Goal: Information Seeking & Learning: Understand process/instructions

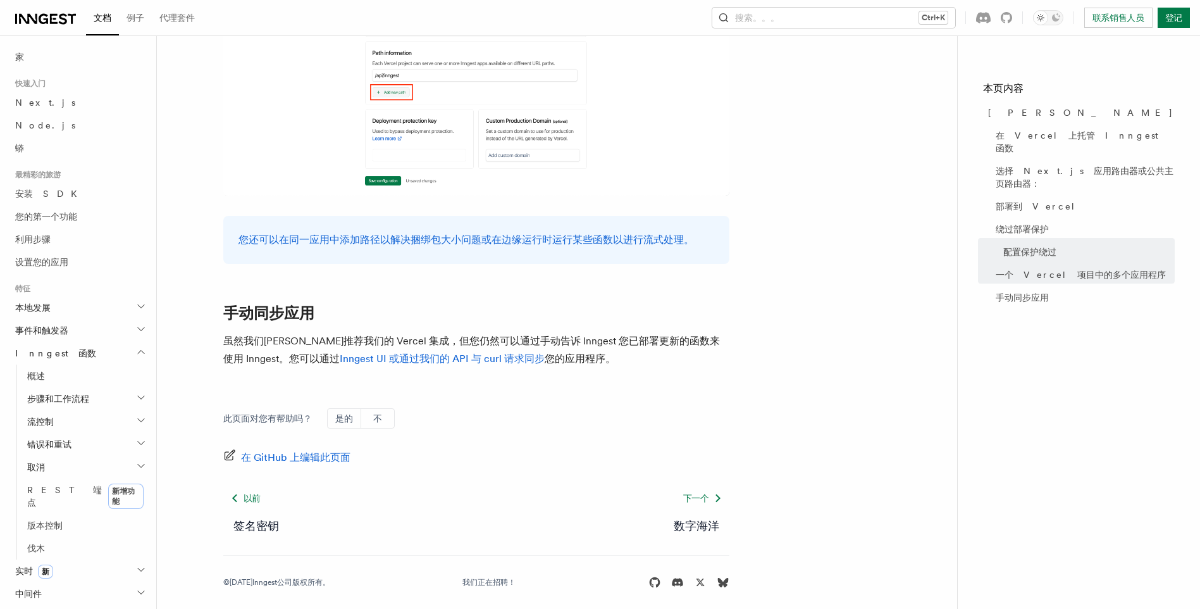
scroll to position [1976, 0]
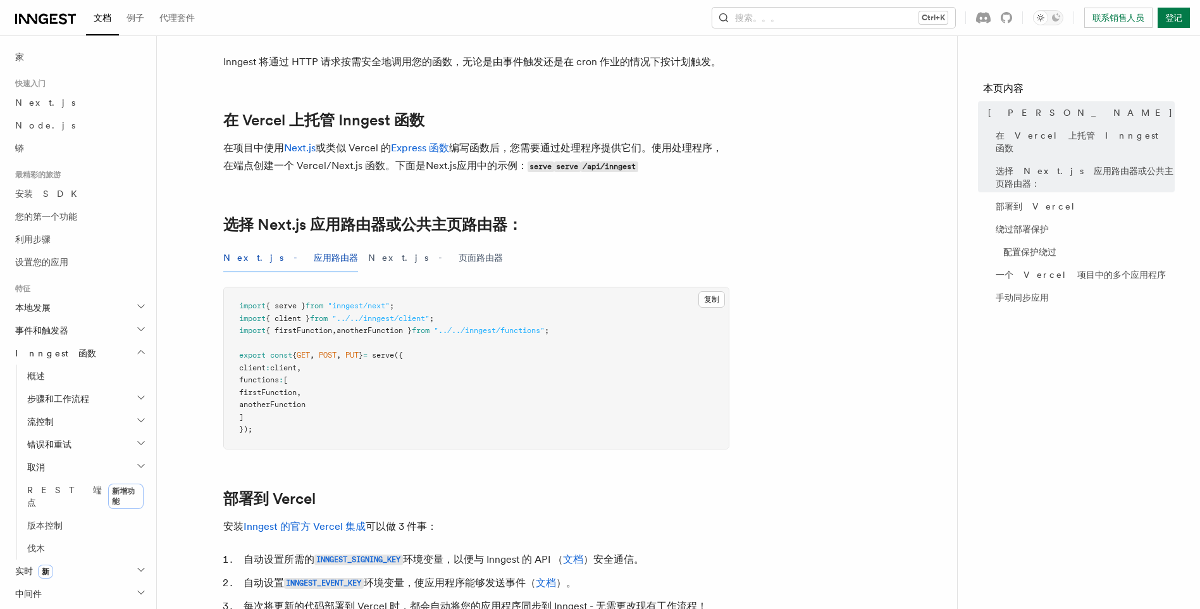
scroll to position [127, 0]
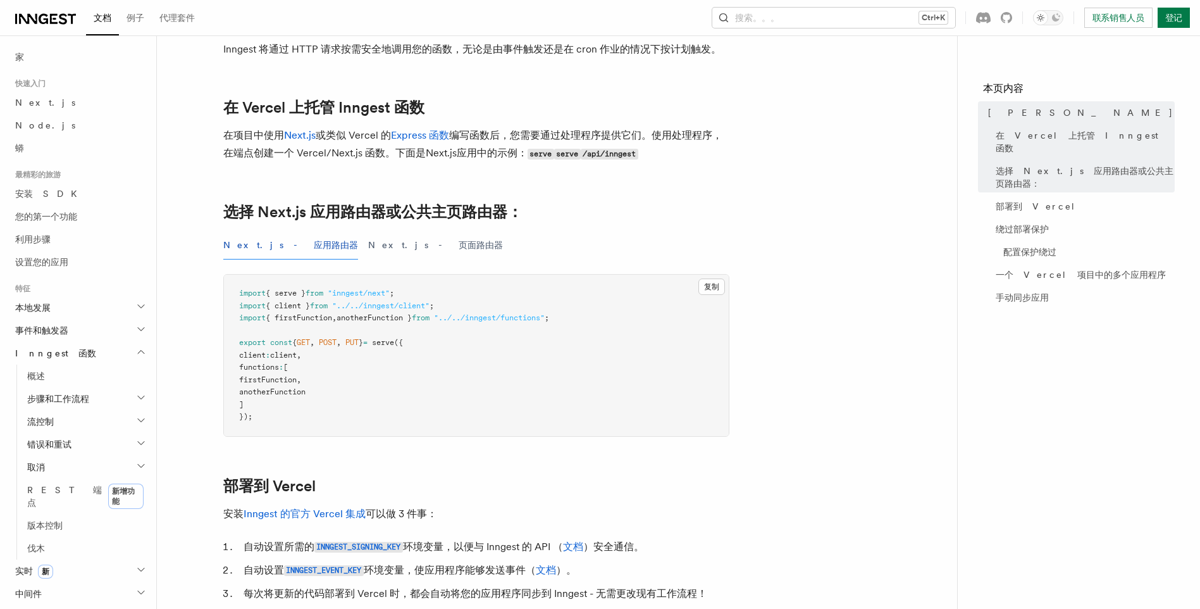
click at [368, 254] on button "Next.js - 页面路由器" at bounding box center [435, 245] width 135 height 28
click at [286, 241] on button "Next.js - 应用路由器" at bounding box center [290, 245] width 135 height 28
